Goal: Browse casually: Explore the website without a specific task or goal

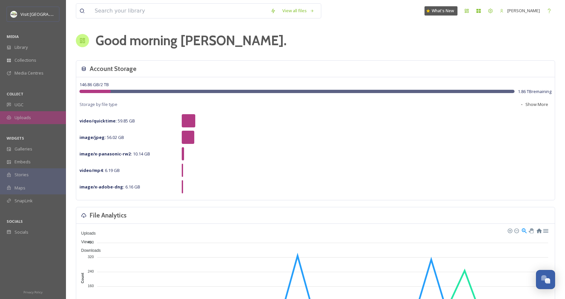
scroll to position [1, 0]
click at [25, 110] on div "UGC" at bounding box center [33, 104] width 66 height 13
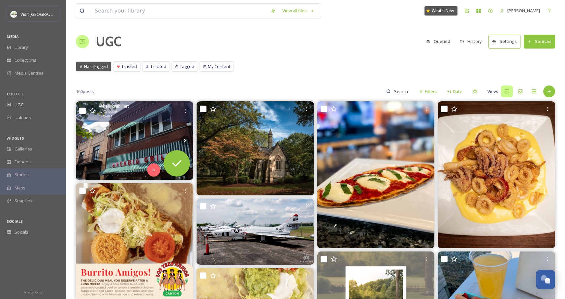
click at [110, 145] on img at bounding box center [135, 140] width 118 height 78
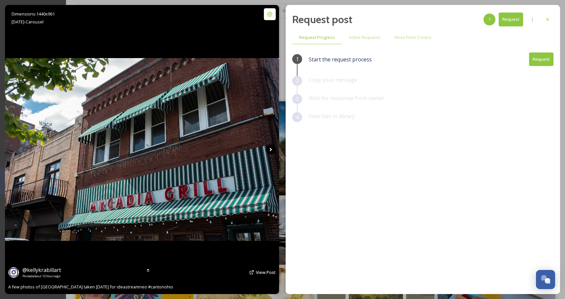
click at [272, 148] on icon at bounding box center [271, 150] width 10 height 10
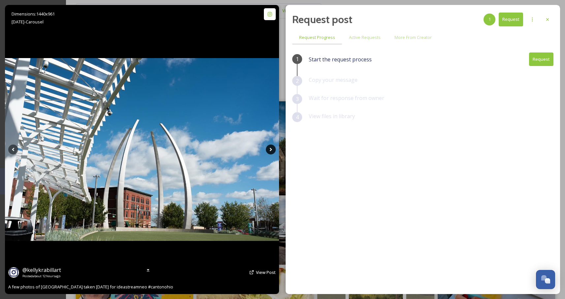
click at [272, 148] on icon at bounding box center [271, 150] width 10 height 10
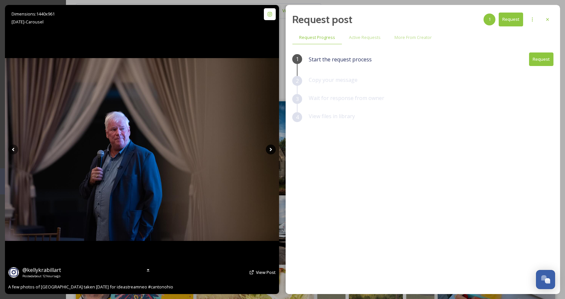
click at [272, 148] on icon at bounding box center [271, 150] width 10 height 10
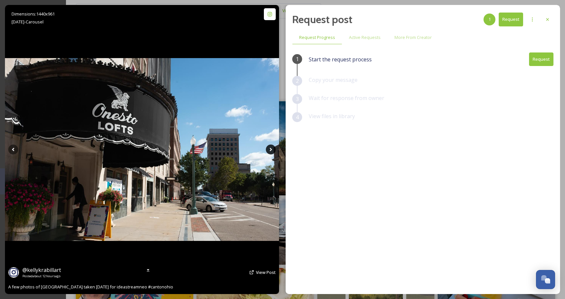
click at [272, 148] on icon at bounding box center [271, 150] width 10 height 10
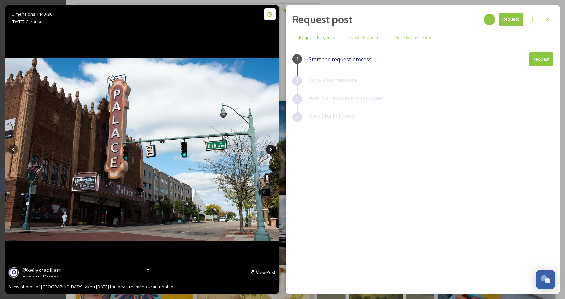
click at [272, 148] on icon at bounding box center [271, 150] width 10 height 10
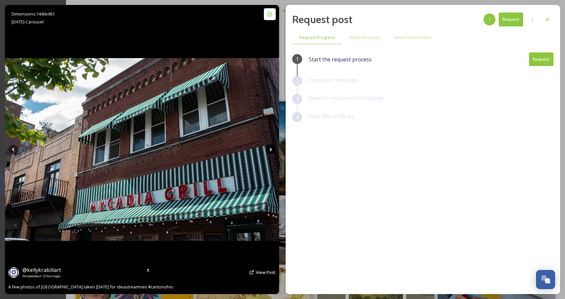
click at [272, 148] on icon at bounding box center [271, 150] width 10 height 10
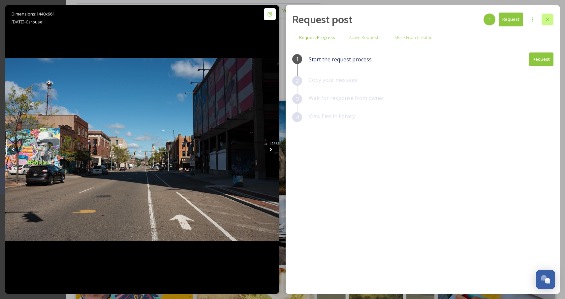
click at [546, 19] on icon at bounding box center [547, 19] width 5 height 5
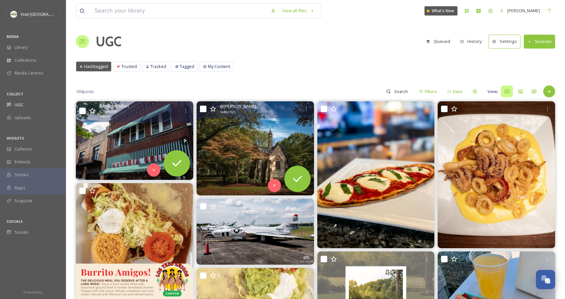
click at [229, 164] on img at bounding box center [256, 148] width 118 height 94
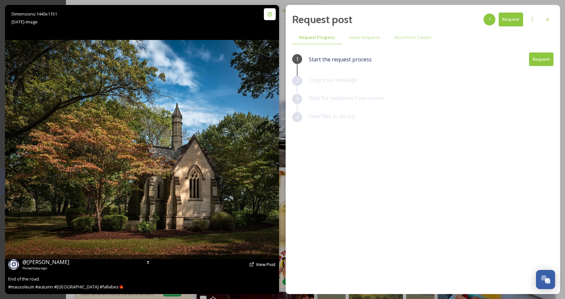
click at [273, 158] on img at bounding box center [142, 149] width 274 height 219
click at [269, 149] on icon at bounding box center [271, 150] width 10 height 10
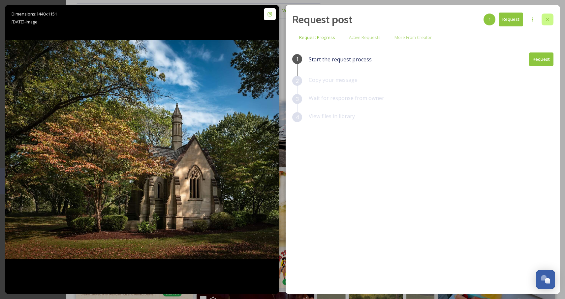
click at [551, 22] on div at bounding box center [548, 20] width 12 height 12
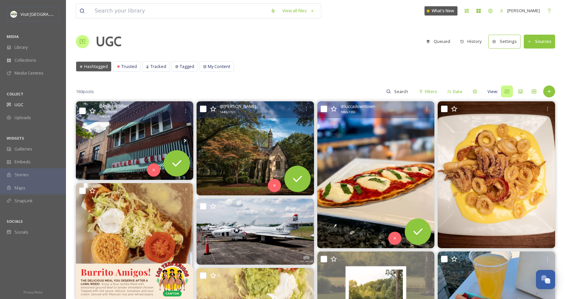
click at [391, 174] on img at bounding box center [377, 174] width 118 height 147
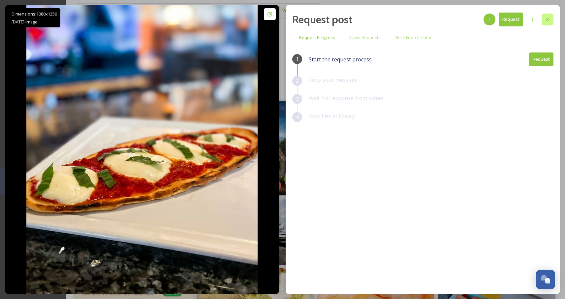
click at [551, 17] on div at bounding box center [548, 20] width 12 height 12
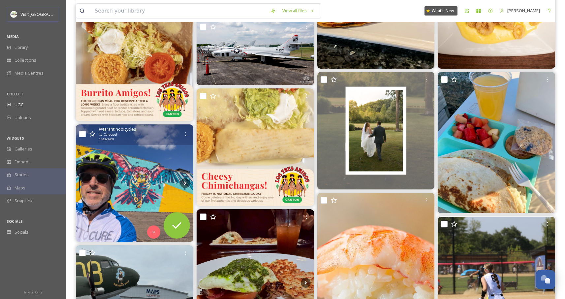
scroll to position [357, 0]
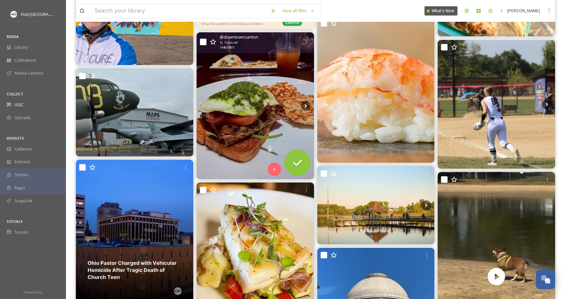
click at [237, 132] on img at bounding box center [256, 105] width 118 height 147
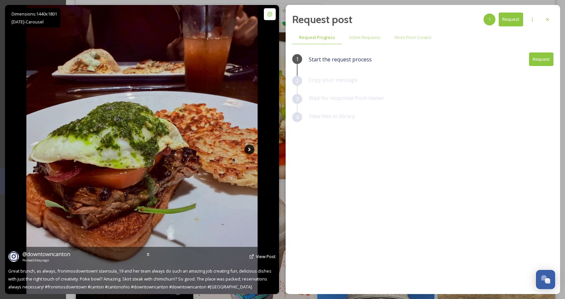
click at [250, 150] on icon at bounding box center [250, 150] width 10 height 10
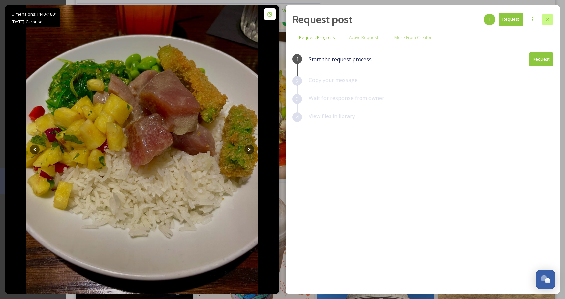
click at [551, 21] on div at bounding box center [548, 20] width 12 height 12
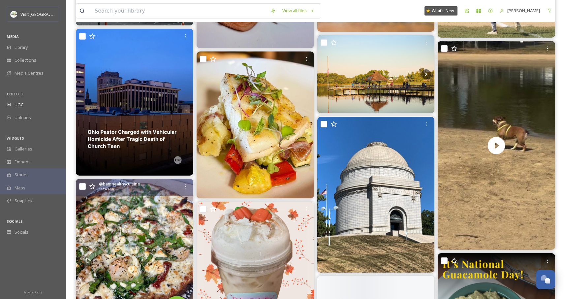
scroll to position [486, 0]
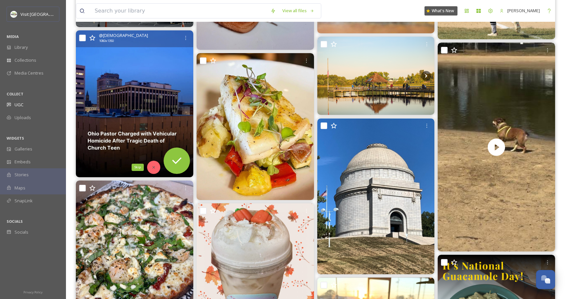
click at [154, 170] on div "Skip" at bounding box center [153, 167] width 13 height 13
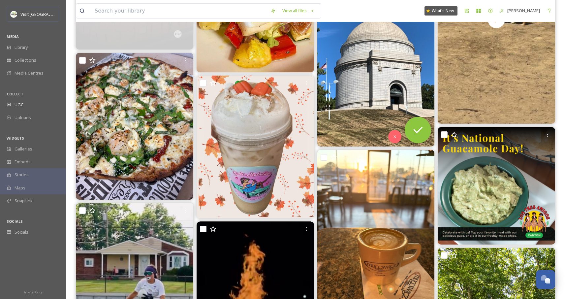
scroll to position [614, 0]
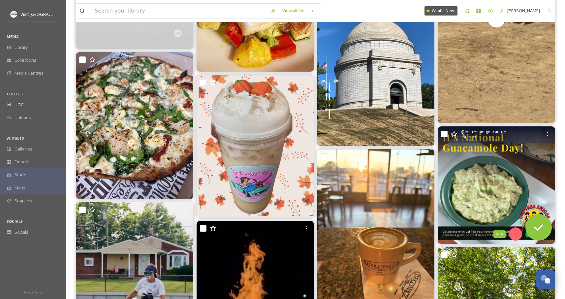
click at [513, 233] on div "Skip" at bounding box center [515, 233] width 13 height 13
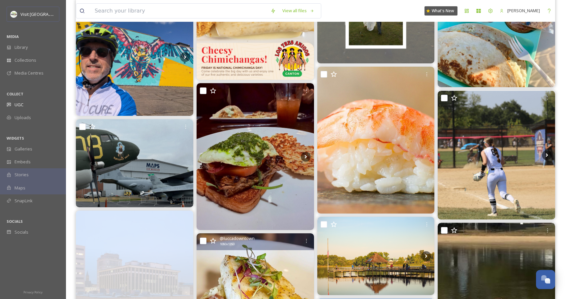
scroll to position [302, 0]
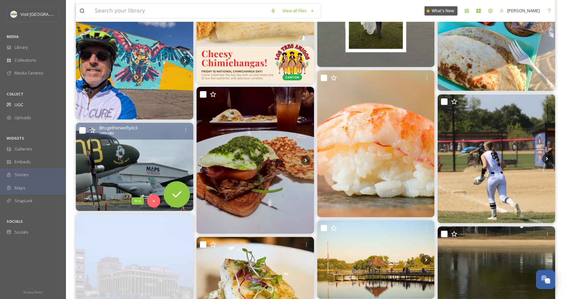
click at [148, 160] on img at bounding box center [135, 167] width 118 height 88
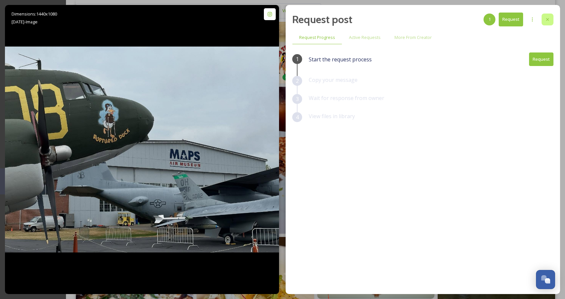
click at [550, 19] on icon at bounding box center [547, 19] width 5 height 5
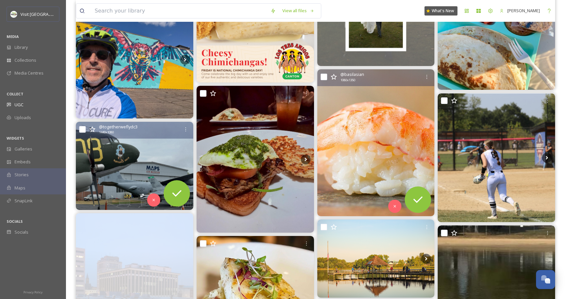
scroll to position [165, 0]
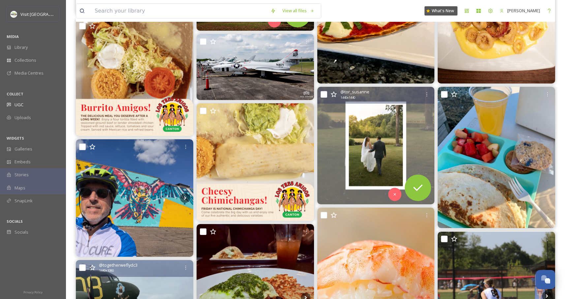
click at [357, 171] on img at bounding box center [377, 146] width 118 height 118
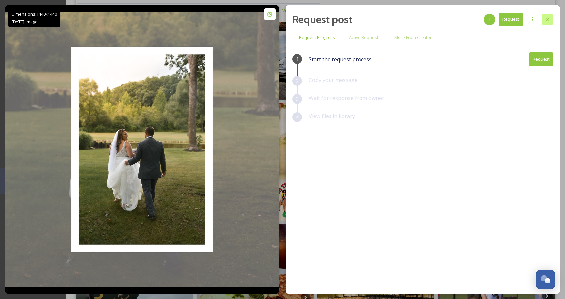
click at [550, 19] on icon at bounding box center [547, 19] width 5 height 5
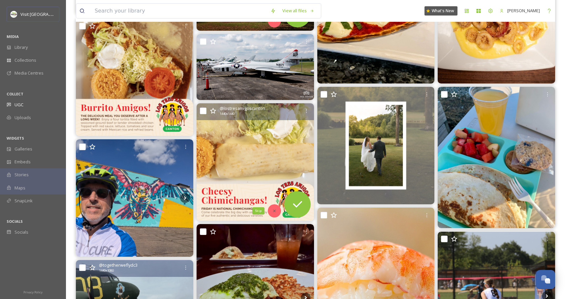
click at [274, 209] on icon at bounding box center [274, 211] width 5 height 5
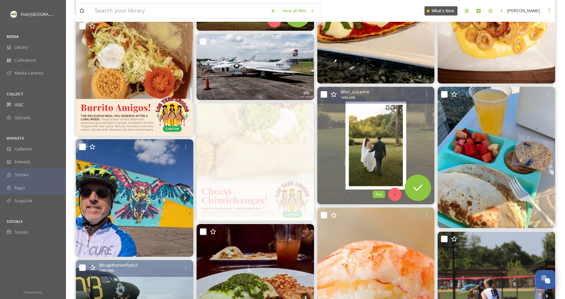
click at [394, 191] on div "Skip" at bounding box center [395, 194] width 13 height 13
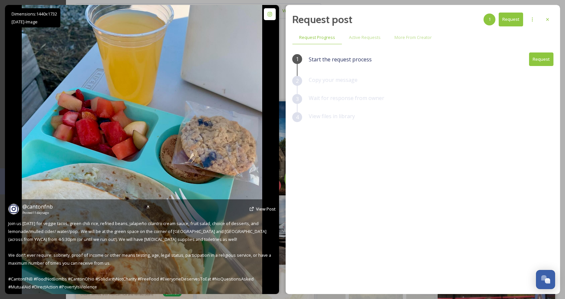
click at [14, 211] on icon at bounding box center [14, 208] width 10 height 13
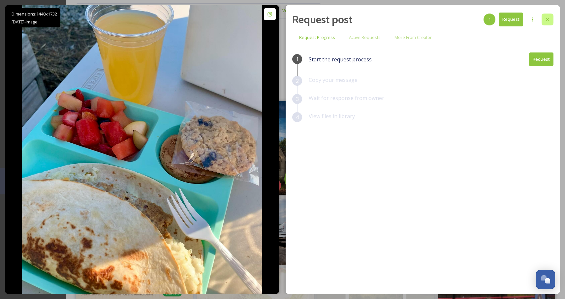
click at [553, 22] on div at bounding box center [548, 20] width 12 height 12
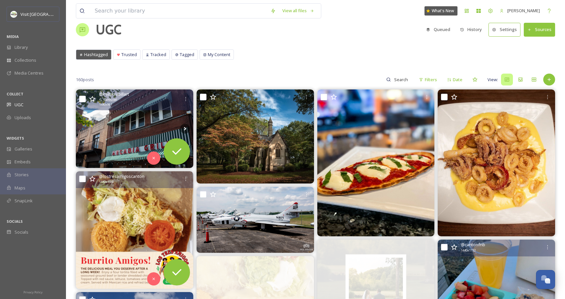
scroll to position [23, 0]
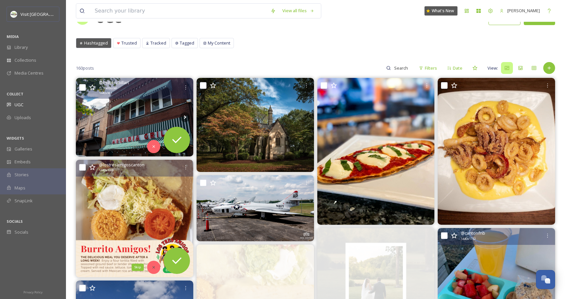
click at [153, 269] on div "Skip" at bounding box center [153, 267] width 13 height 13
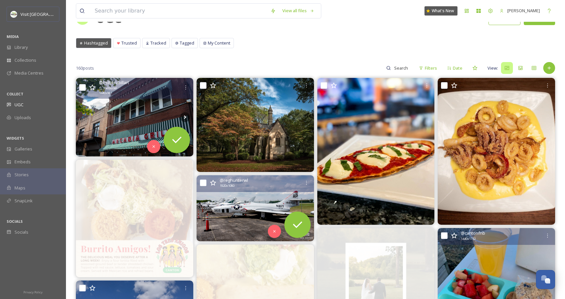
click at [241, 213] on img at bounding box center [256, 208] width 118 height 66
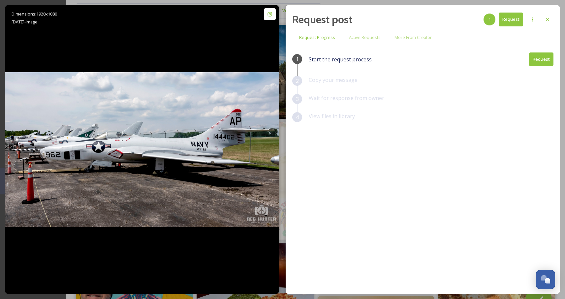
scroll to position [76, 0]
click at [549, 23] on div at bounding box center [548, 20] width 12 height 12
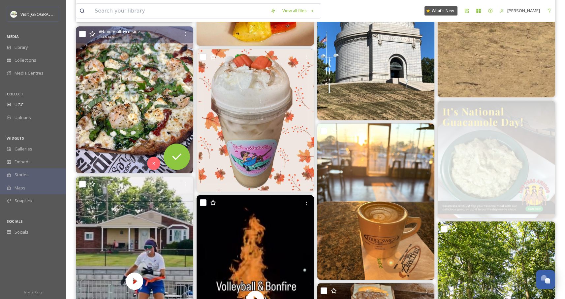
scroll to position [622, 0]
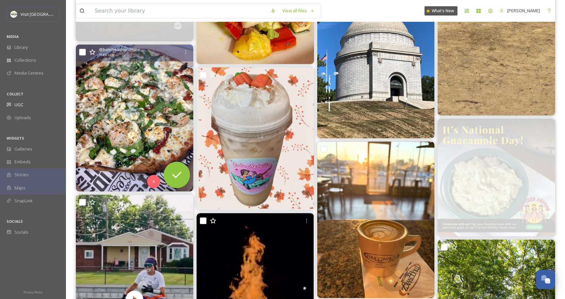
click at [139, 132] on img at bounding box center [135, 118] width 118 height 147
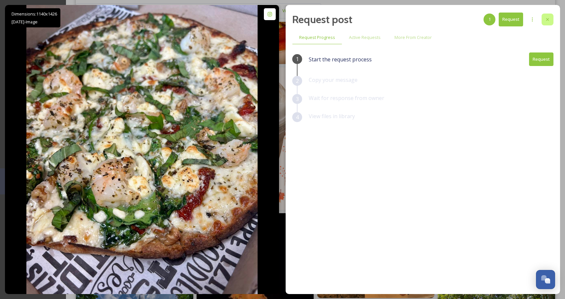
click at [551, 18] on div at bounding box center [548, 20] width 12 height 12
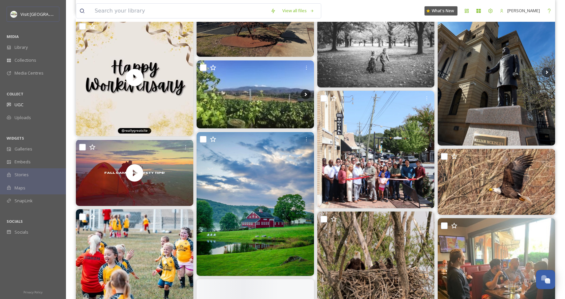
scroll to position [1996, 0]
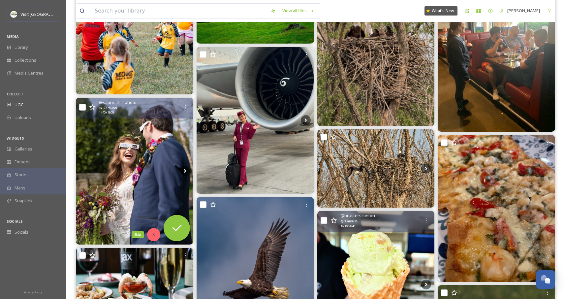
click at [152, 231] on div "Skip" at bounding box center [153, 234] width 13 height 13
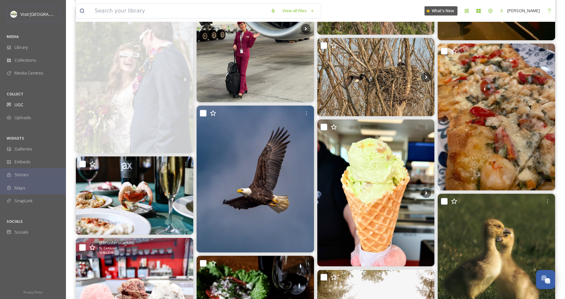
scroll to position [1917, 0]
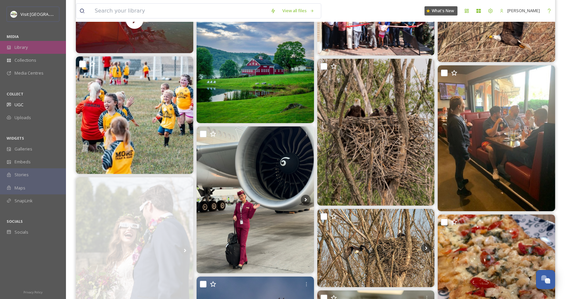
click at [18, 48] on span "Library" at bounding box center [21, 47] width 13 height 6
